Goal: Task Accomplishment & Management: Complete application form

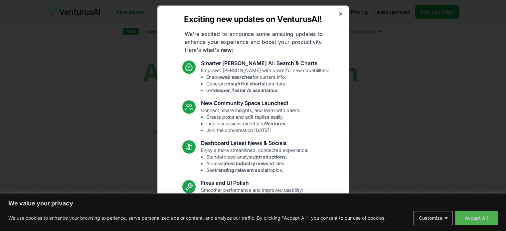
click at [338, 13] on icon "button" at bounding box center [340, 13] width 5 height 5
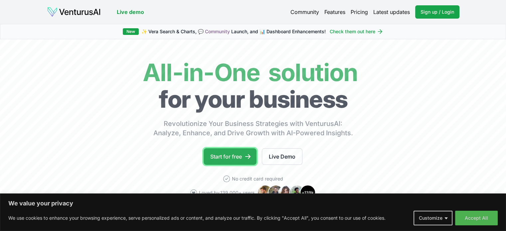
click at [237, 155] on link "Start for free" at bounding box center [229, 156] width 53 height 17
click at [229, 155] on link "Start for free" at bounding box center [229, 156] width 53 height 17
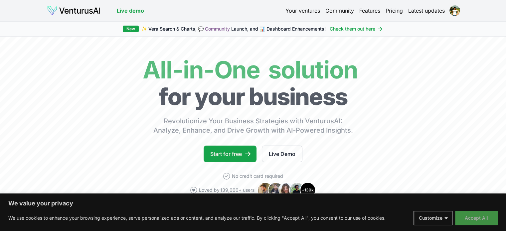
click at [476, 216] on button "Accept All" at bounding box center [476, 218] width 43 height 15
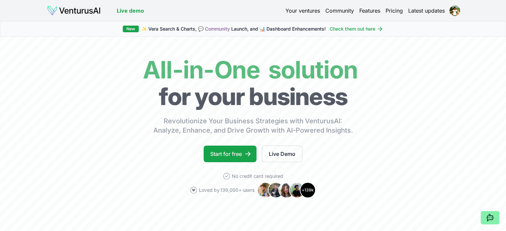
click at [299, 10] on link "Your ventures" at bounding box center [302, 11] width 35 height 8
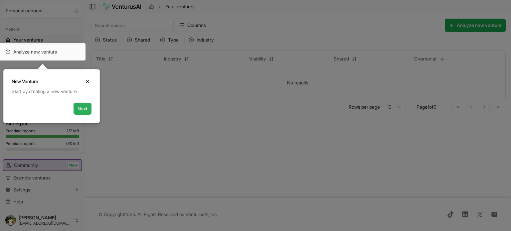
click at [85, 107] on button "Next" at bounding box center [82, 109] width 18 height 12
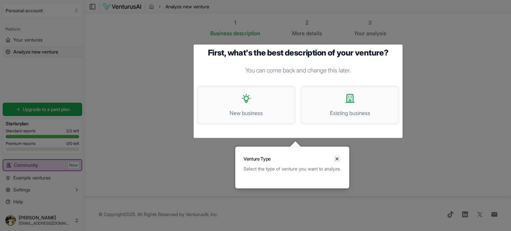
click at [341, 162] on button "Close" at bounding box center [337, 159] width 8 height 8
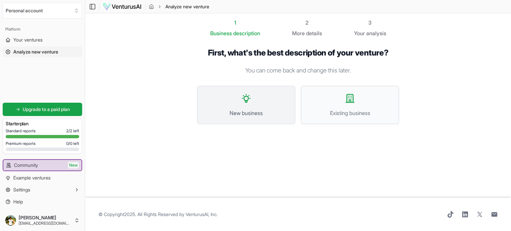
click at [246, 105] on button "New business" at bounding box center [246, 105] width 98 height 39
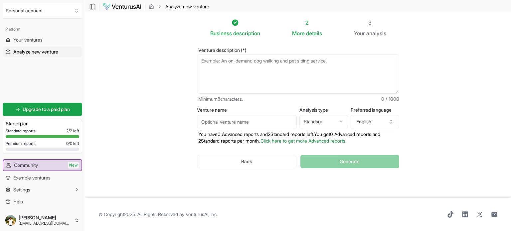
click at [227, 72] on textarea "Venture description (*)" at bounding box center [298, 74] width 202 height 39
paste textarea "I want to start a T-shirt business using mesh fabric. How successful can this b…"
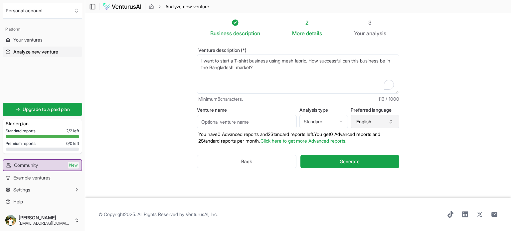
type textarea "I want to start a T-shirt business using mesh fabric. How successful can this b…"
click at [392, 123] on icon "button" at bounding box center [390, 121] width 5 height 5
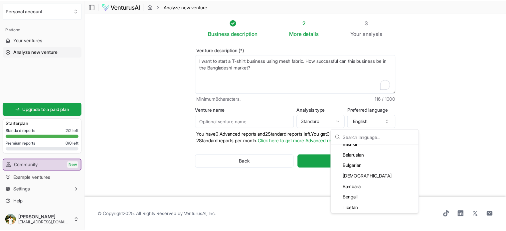
scroll to position [141, 0]
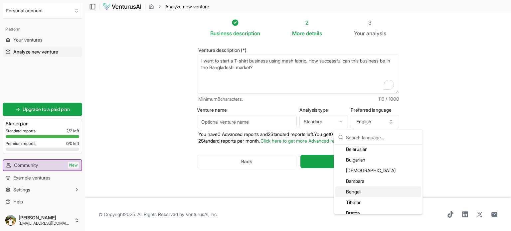
click at [361, 191] on div "Bengali" at bounding box center [378, 192] width 86 height 11
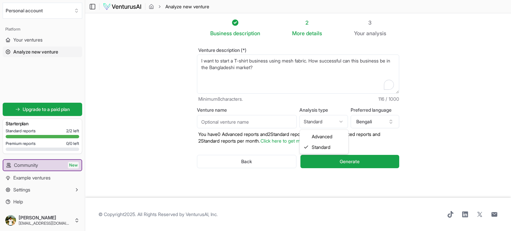
click at [342, 121] on html "We value your privacy We use cookies to enhance your browsing experience, serve…" at bounding box center [255, 115] width 511 height 231
click at [341, 123] on html "We value your privacy We use cookies to enhance your browsing experience, serve…" at bounding box center [255, 115] width 511 height 231
select select "standard"
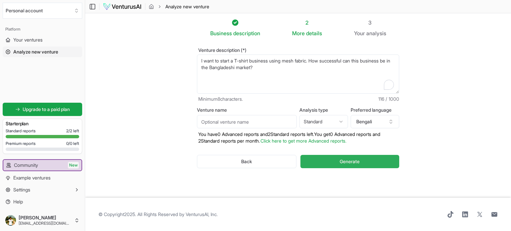
click at [344, 163] on span "Generate" at bounding box center [349, 161] width 20 height 7
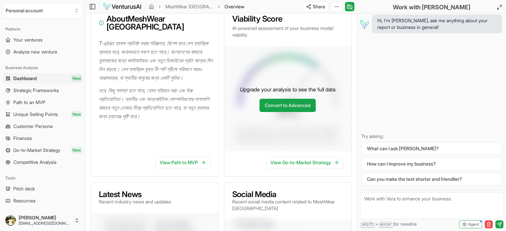
scroll to position [93, 0]
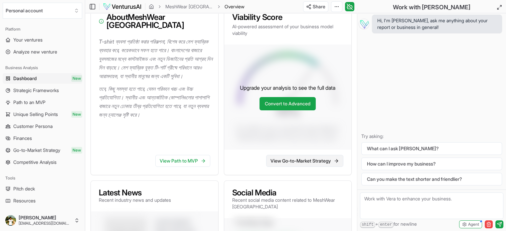
click at [319, 167] on link "View Go-to-Market Strategy" at bounding box center [304, 161] width 77 height 12
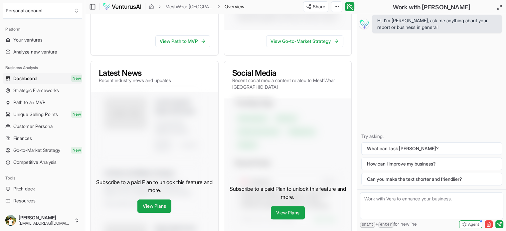
scroll to position [226, 0]
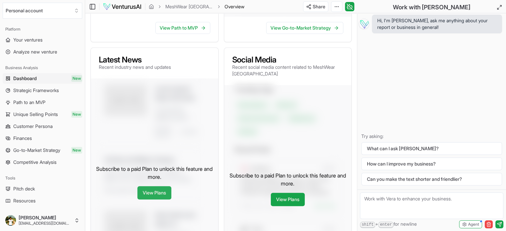
click at [159, 195] on link "View Plans" at bounding box center [154, 192] width 34 height 13
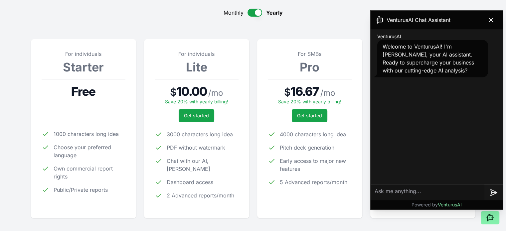
scroll to position [66, 0]
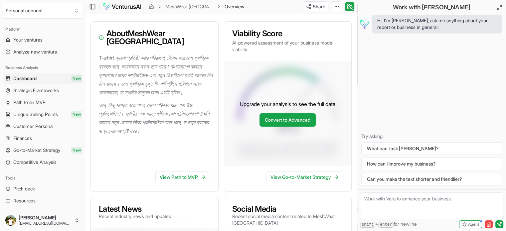
scroll to position [59, 0]
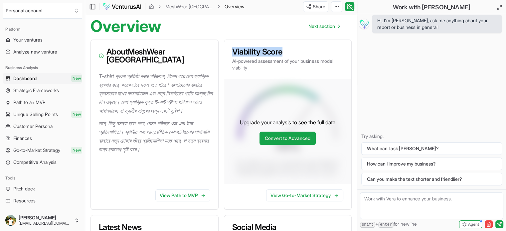
drag, startPoint x: 286, startPoint y: 52, endPoint x: 231, endPoint y: 56, distance: 55.3
click at [231, 56] on div "Viability Score AI-powered assessment of your business model viability" at bounding box center [287, 59] width 127 height 39
copy h3 "Viability Score"
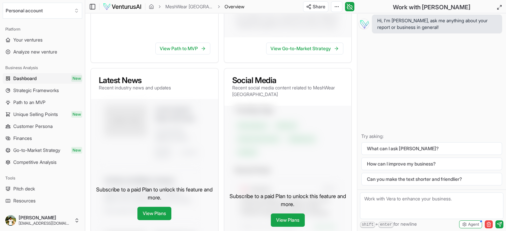
scroll to position [206, 0]
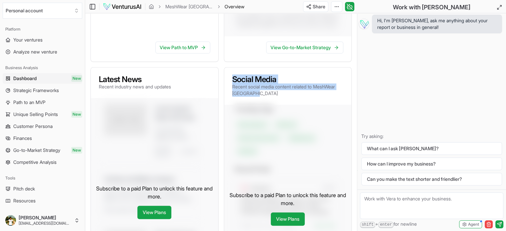
drag, startPoint x: 231, startPoint y: 80, endPoint x: 271, endPoint y: 102, distance: 45.3
click at [271, 102] on div "Social Media Recent social media content related to MeshWear Bangladesh" at bounding box center [287, 85] width 127 height 37
copy div "Social Media Recent social media content related to MeshWear Bangladesh"
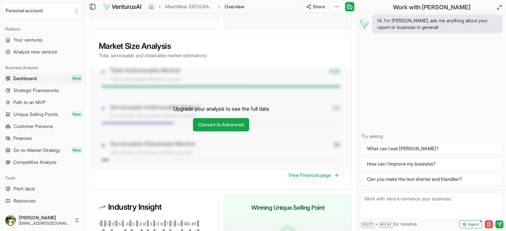
scroll to position [499, 0]
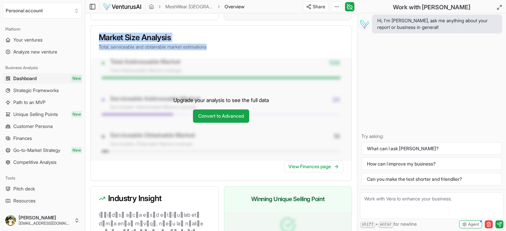
drag, startPoint x: 99, startPoint y: 40, endPoint x: 216, endPoint y: 51, distance: 117.6
click at [216, 51] on div "Market Size Analysis Total, serviceable and obtainable market estimations" at bounding box center [221, 42] width 260 height 33
copy div "Market Size Analysis Total, serviceable and obtainable market estimations"
